Goal: Information Seeking & Learning: Learn about a topic

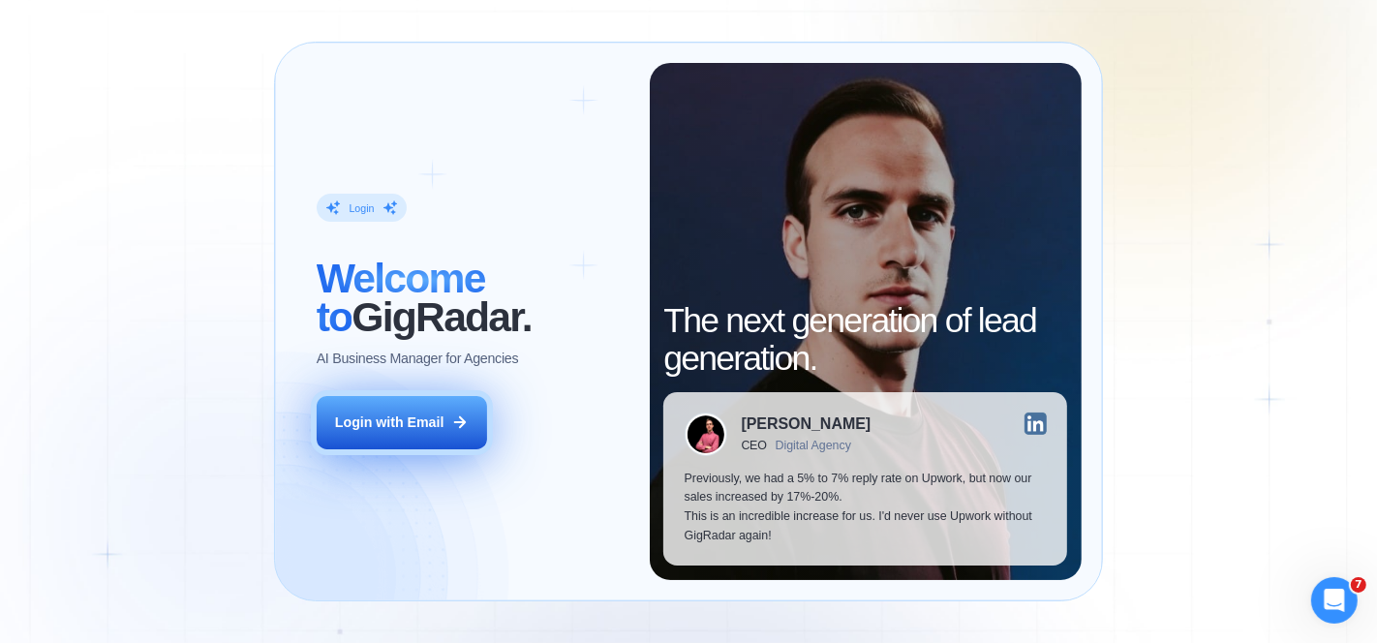
click at [393, 433] on button "Login with Email" at bounding box center [402, 422] width 170 height 53
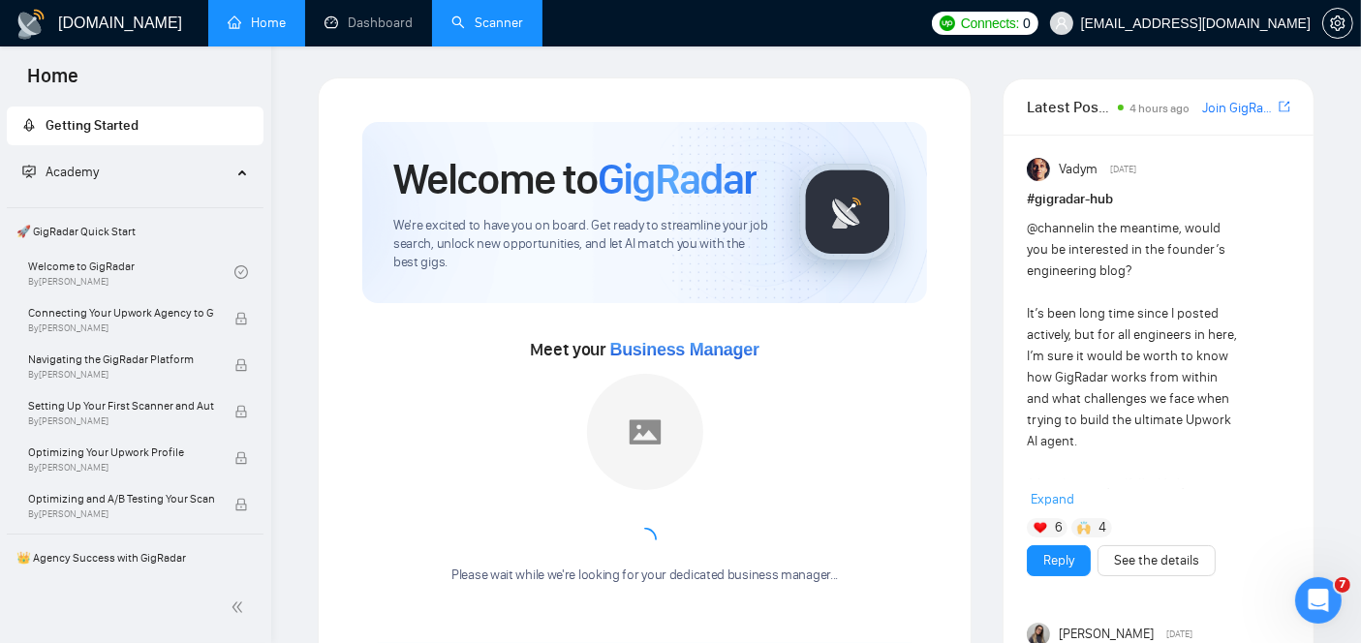
click at [503, 15] on link "Scanner" at bounding box center [487, 23] width 72 height 16
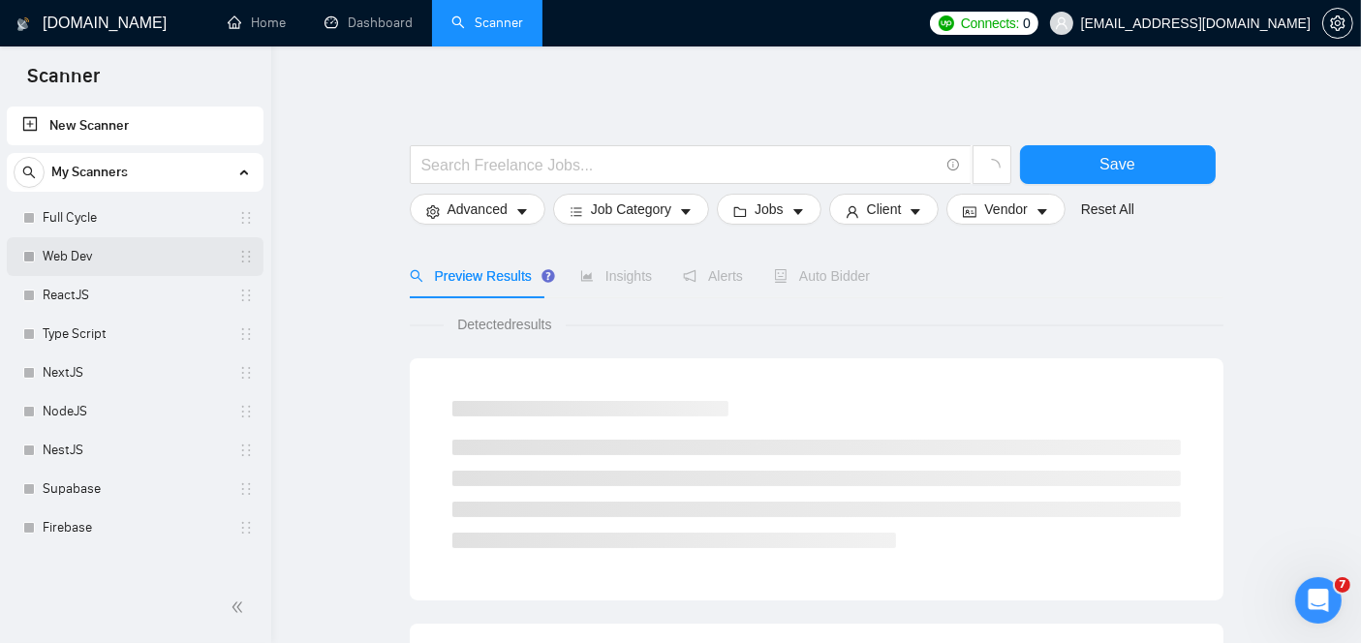
click at [106, 252] on link "Web Dev" at bounding box center [135, 256] width 184 height 39
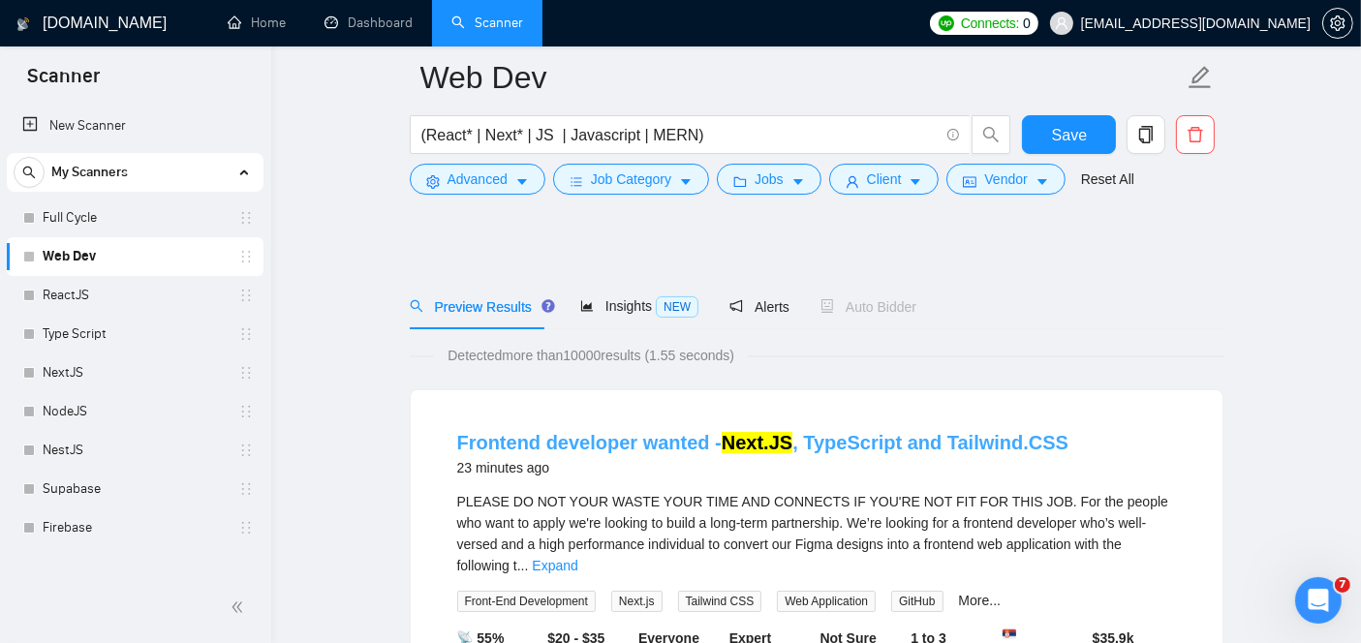
scroll to position [103, 0]
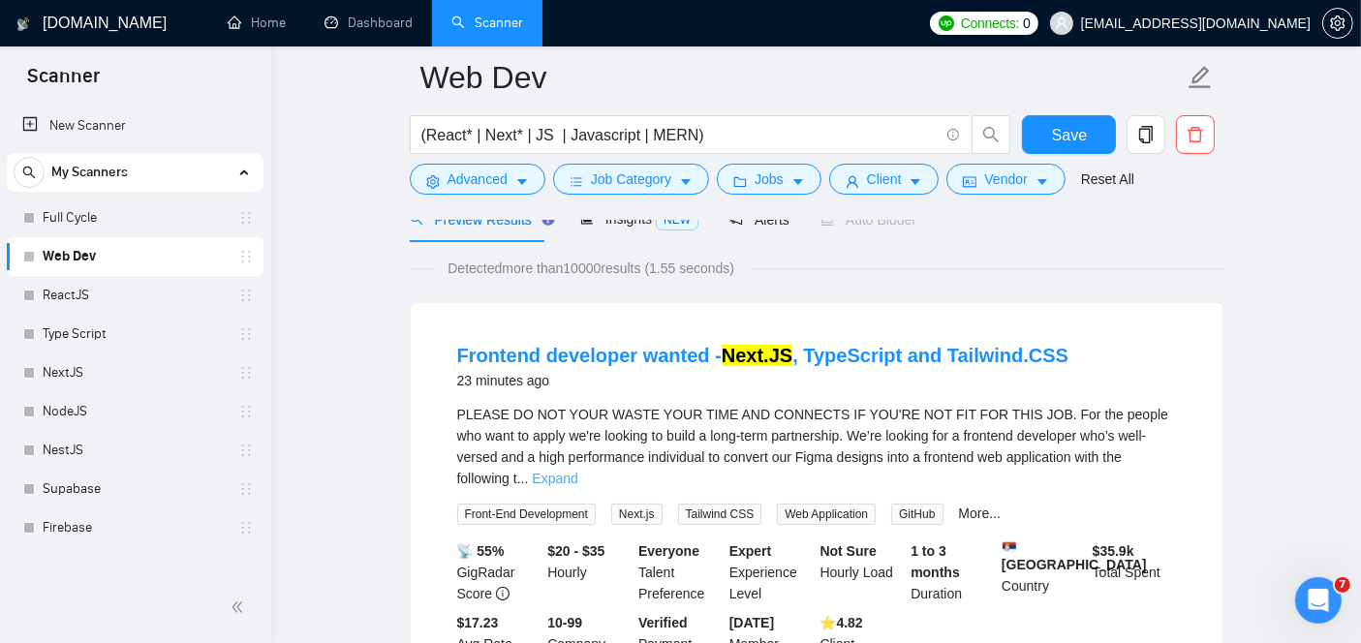
click at [577, 471] on link "Expand" at bounding box center [555, 478] width 46 height 15
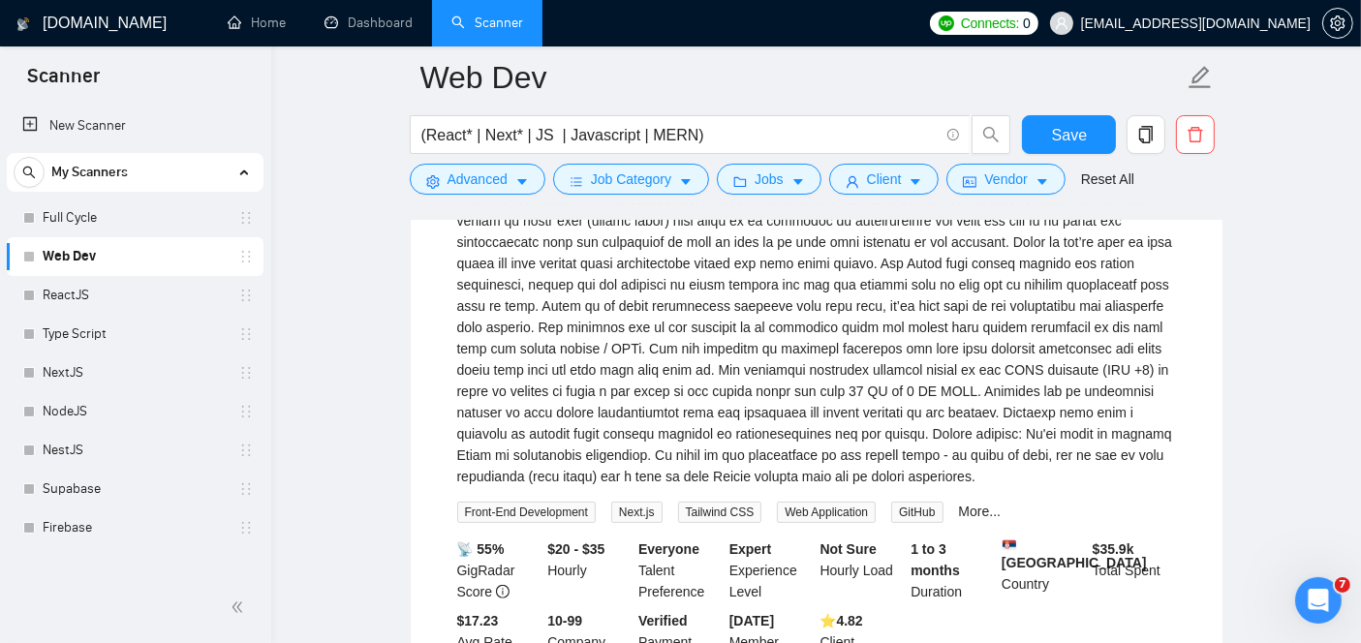
scroll to position [387, 0]
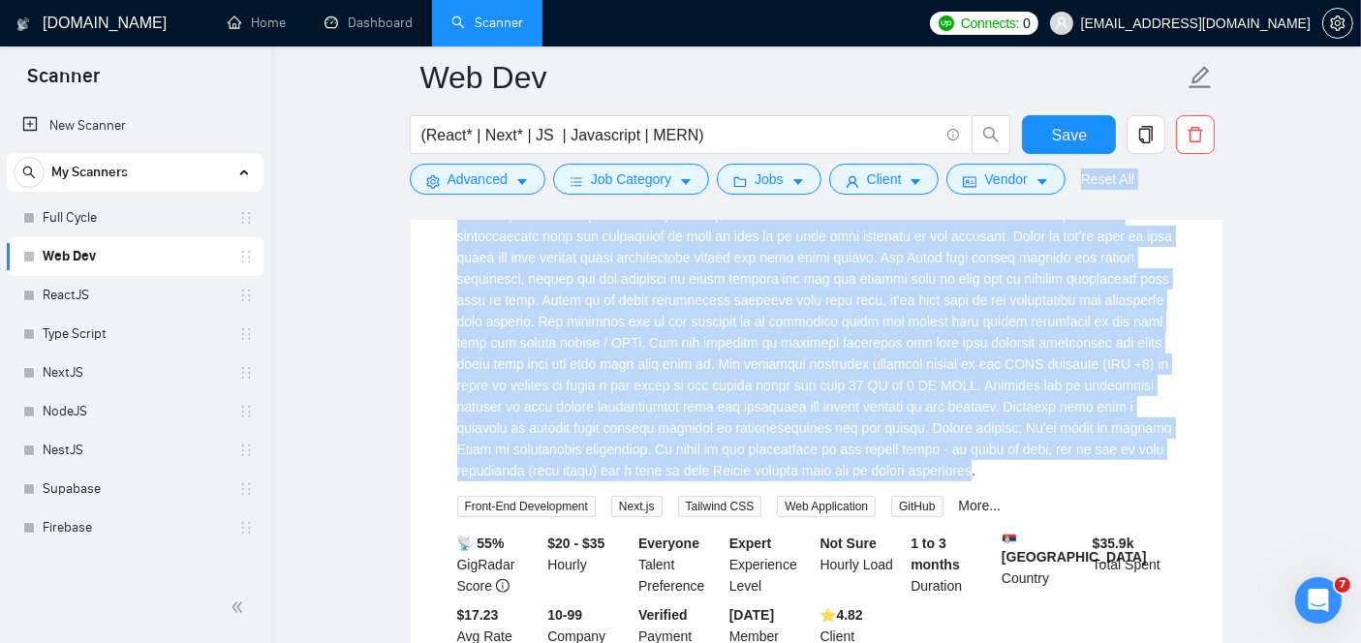
drag, startPoint x: 827, startPoint y: 476, endPoint x: 395, endPoint y: 335, distance: 454.2
click at [414, 303] on div "Frontend developer wanted - Next.JS , TypeScript and Tailwind.CSS 23 minutes ag…" at bounding box center [817, 362] width 812 height 689
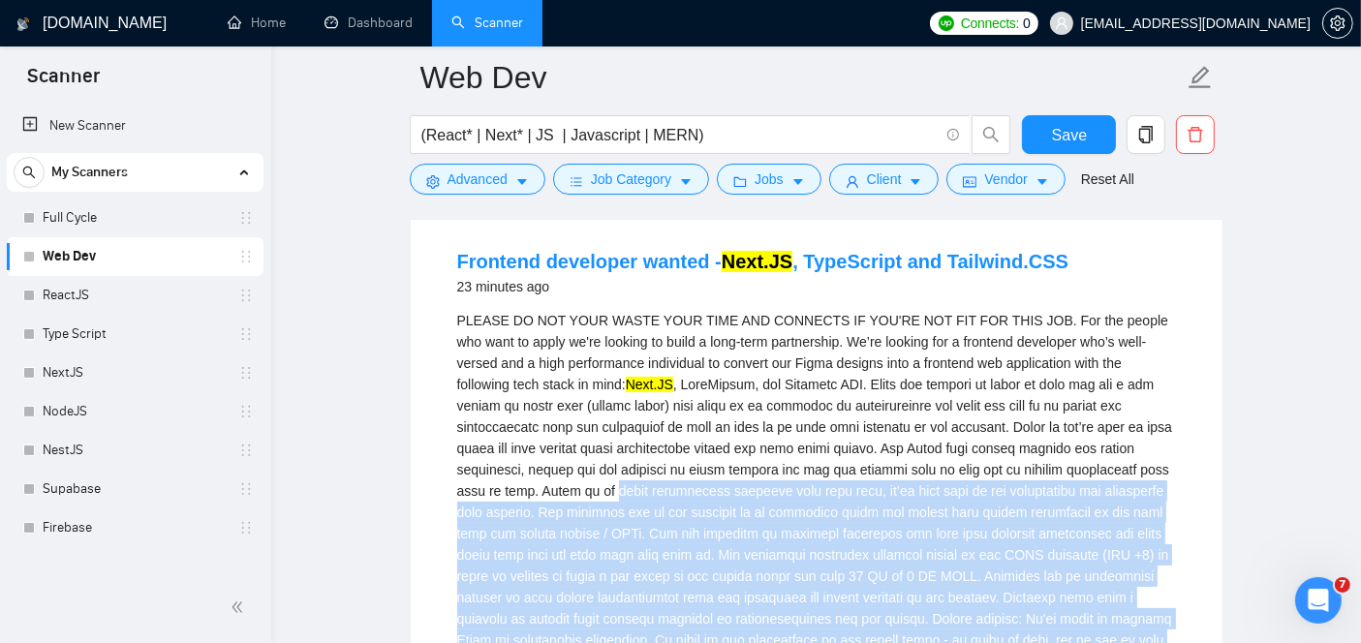
scroll to position [195, 0]
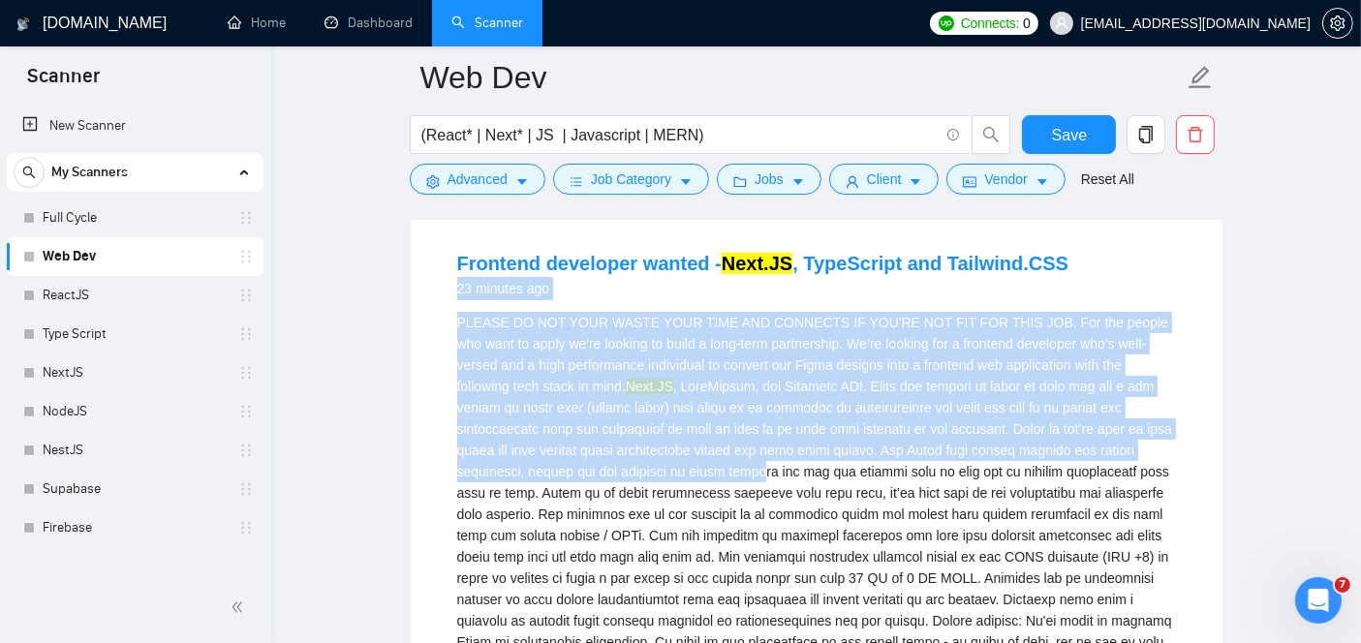
drag, startPoint x: 448, startPoint y: 300, endPoint x: 592, endPoint y: 463, distance: 216.8
click at [592, 463] on li "Frontend developer wanted - Next.JS , TypeScript and Tailwind.CSS 23 minutes ag…" at bounding box center [816, 555] width 765 height 642
click at [440, 330] on li "Frontend developer wanted - Next.JS , TypeScript and Tailwind.CSS 23 minutes ag…" at bounding box center [816, 555] width 765 height 642
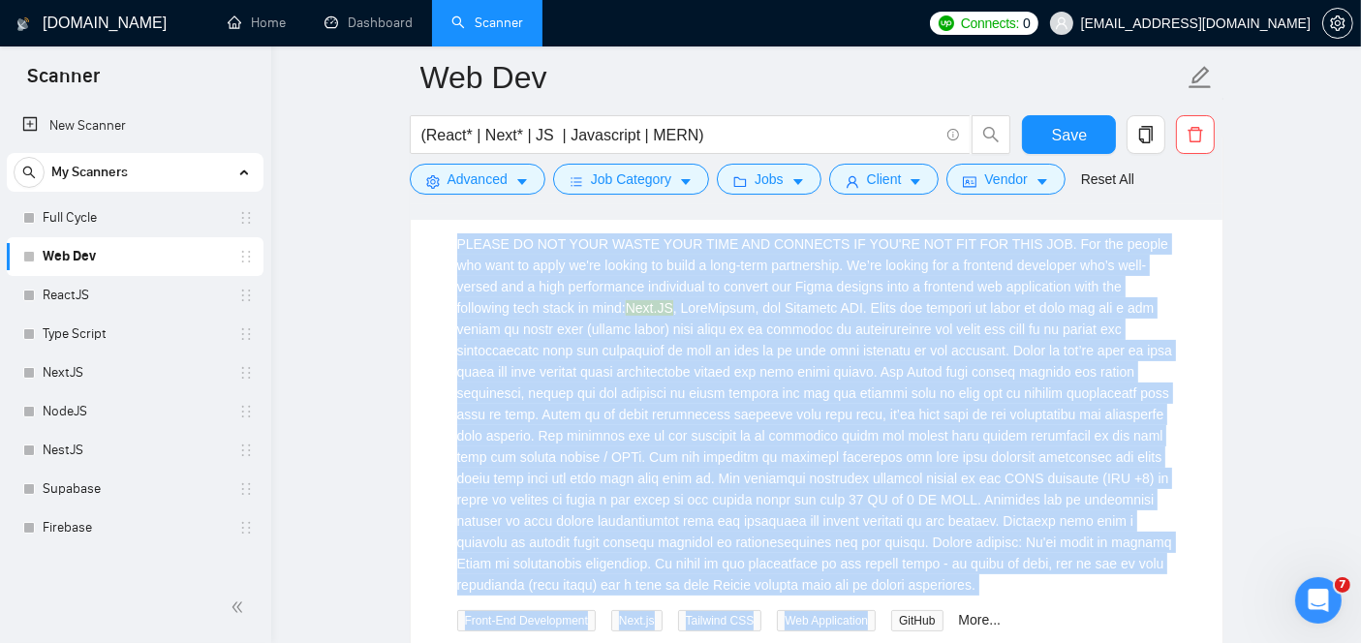
scroll to position [368, 0]
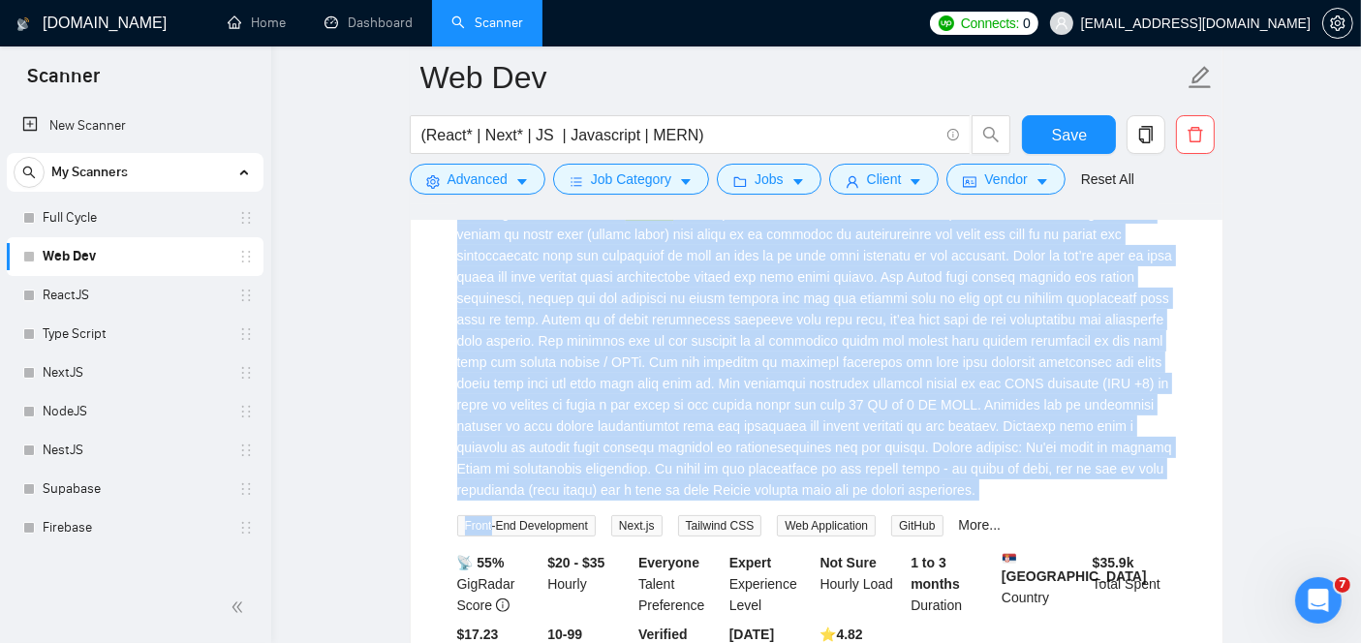
drag, startPoint x: 440, startPoint y: 330, endPoint x: 922, endPoint y: 505, distance: 512.8
click at [922, 505] on li "Frontend developer wanted - Next.JS , TypeScript and Tailwind.CSS 23 minutes ag…" at bounding box center [816, 382] width 765 height 642
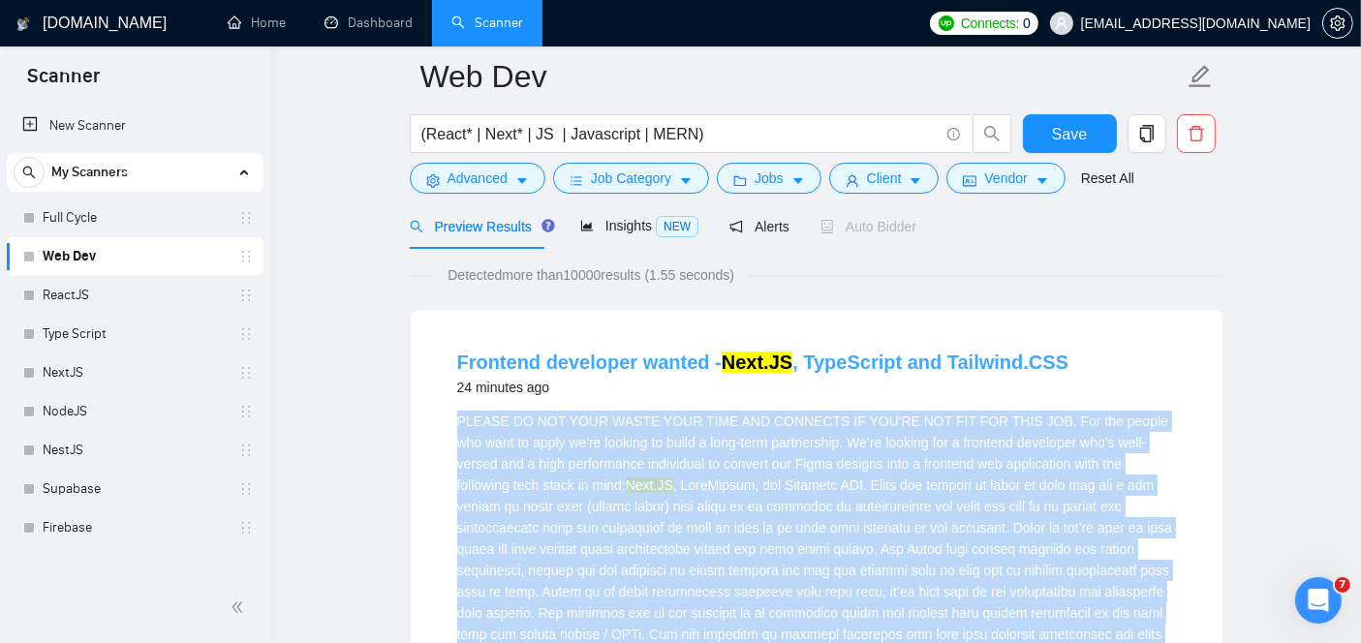
scroll to position [0, 0]
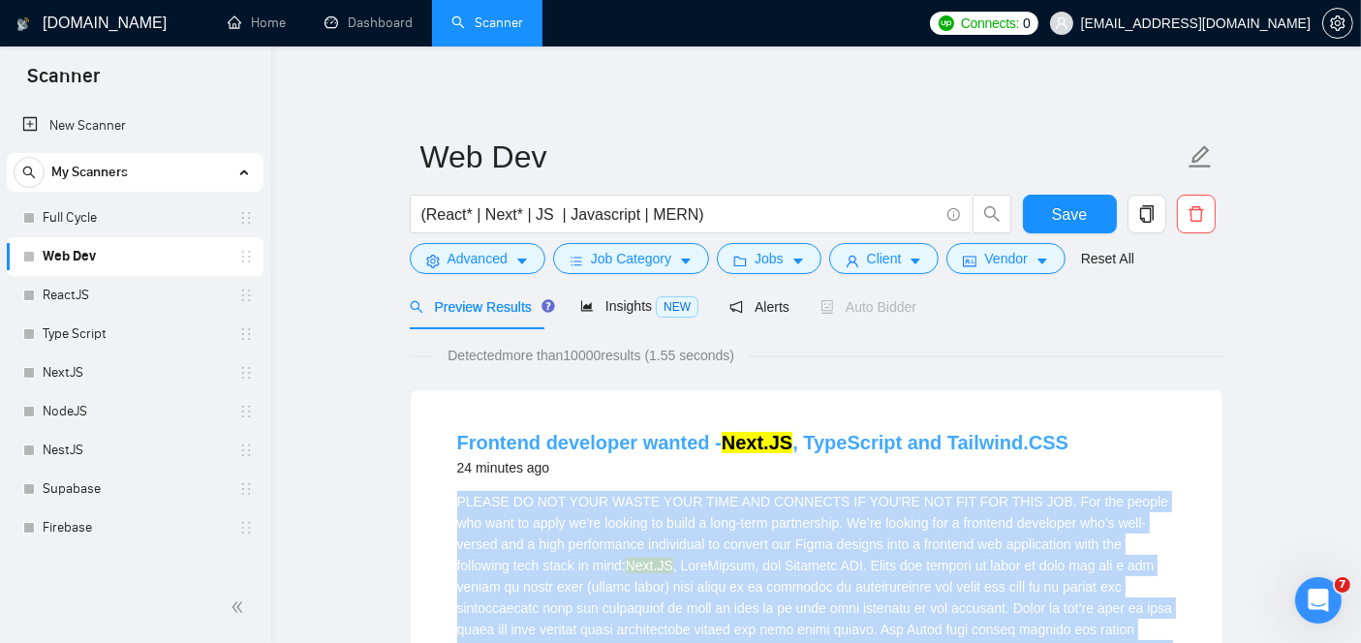
click at [869, 444] on link "Frontend developer wanted - Next.JS , TypeScript and Tailwind.CSS" at bounding box center [763, 442] width 612 height 21
click at [620, 437] on link "Frontend developer wanted - Next.JS , TypeScript and Tailwind.CSS" at bounding box center [763, 442] width 612 height 21
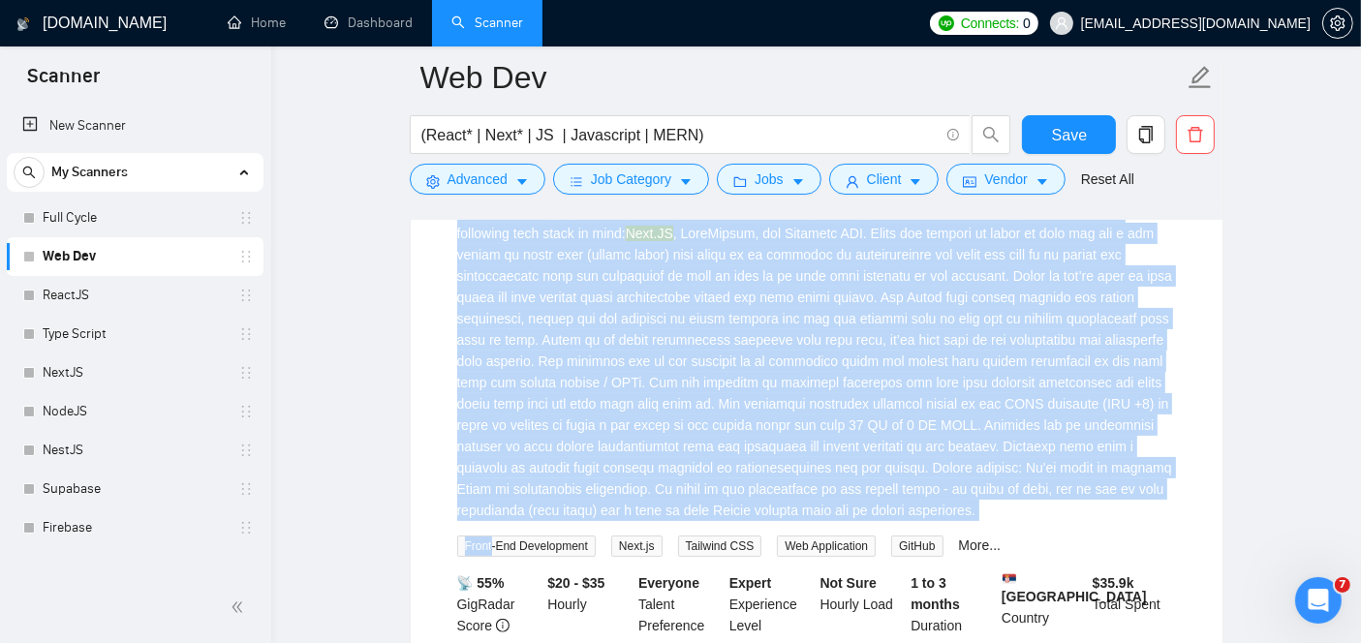
scroll to position [349, 0]
